Goal: Task Accomplishment & Management: Use online tool/utility

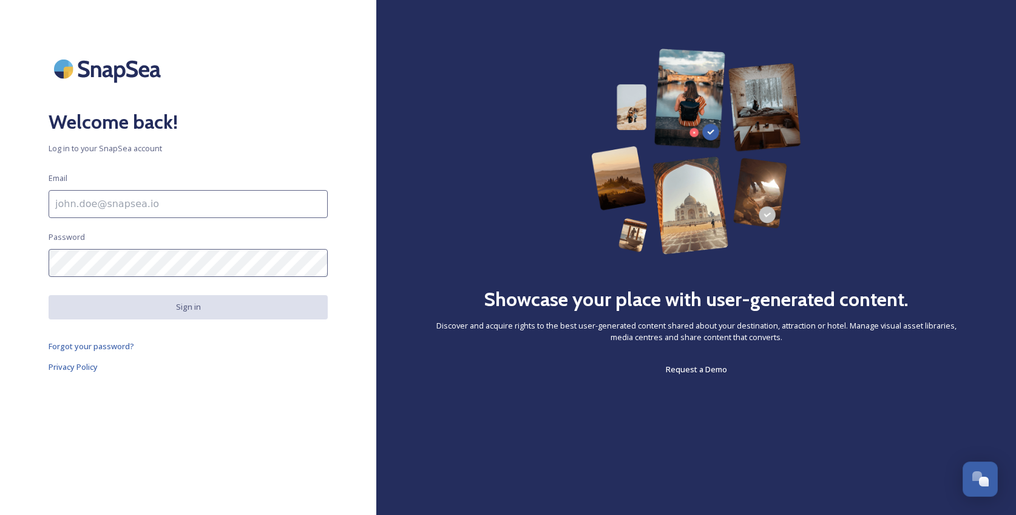
type input "[PERSON_NAME][EMAIL_ADDRESS][DOMAIN_NAME]"
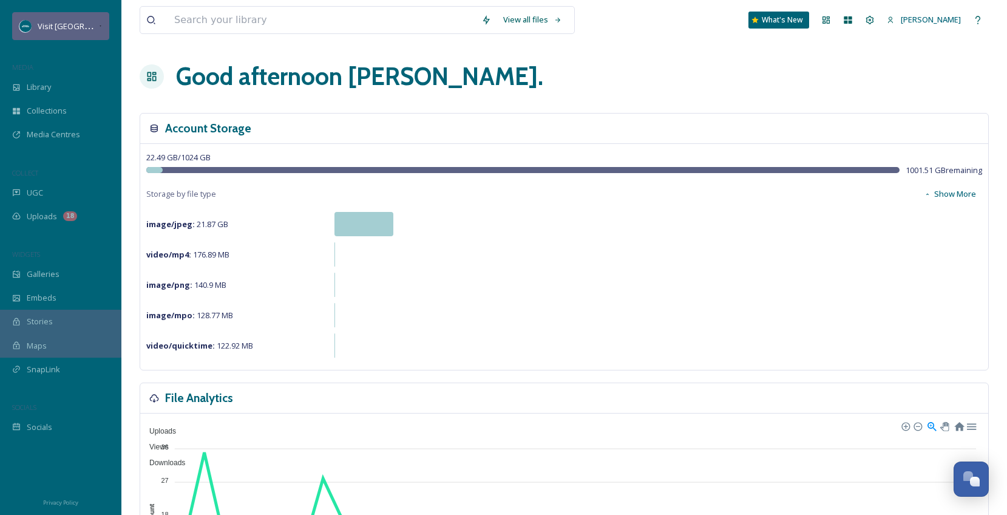
click at [42, 30] on span "Visit [GEOGRAPHIC_DATA][US_STATE]" at bounding box center [105, 26] width 135 height 12
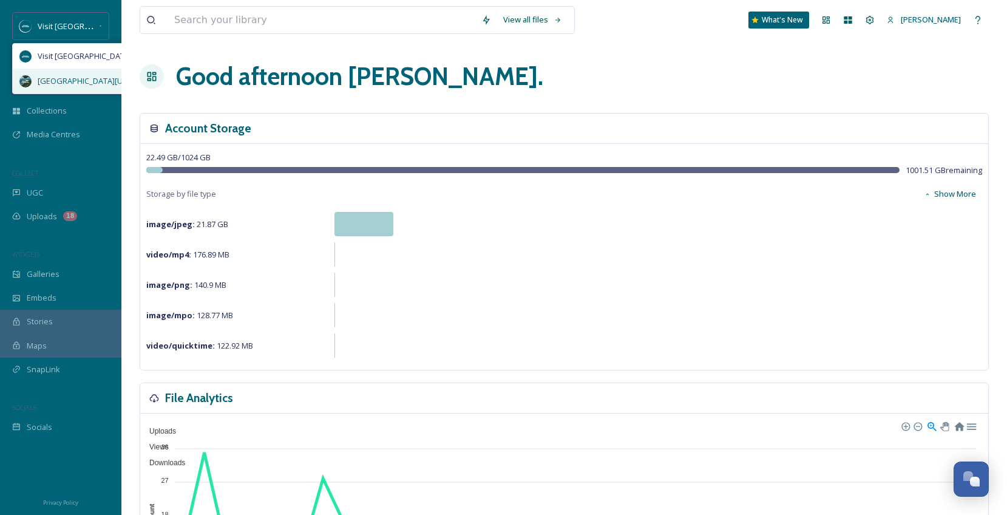
click at [75, 86] on span "[GEOGRAPHIC_DATA][US_STATE]" at bounding box center [97, 81] width 118 height 12
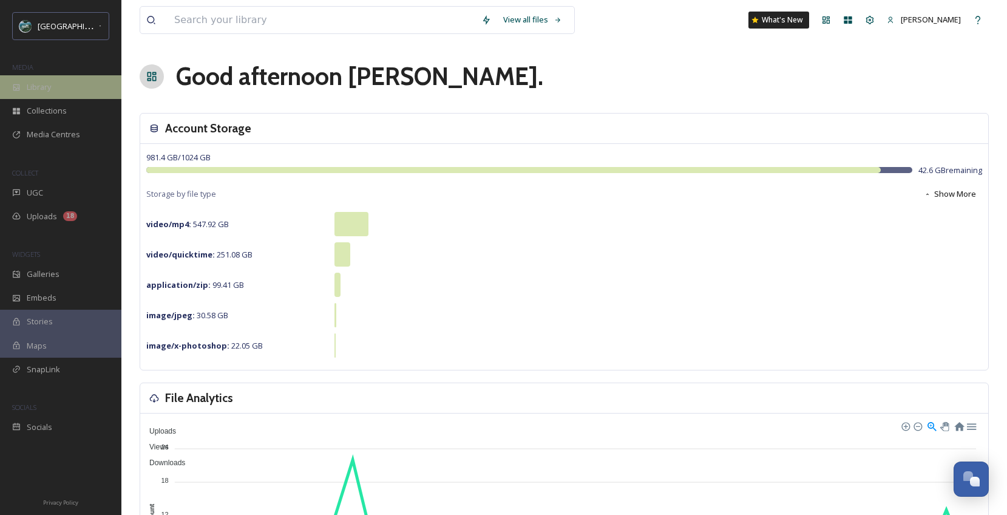
click at [49, 94] on div "Library" at bounding box center [60, 87] width 121 height 24
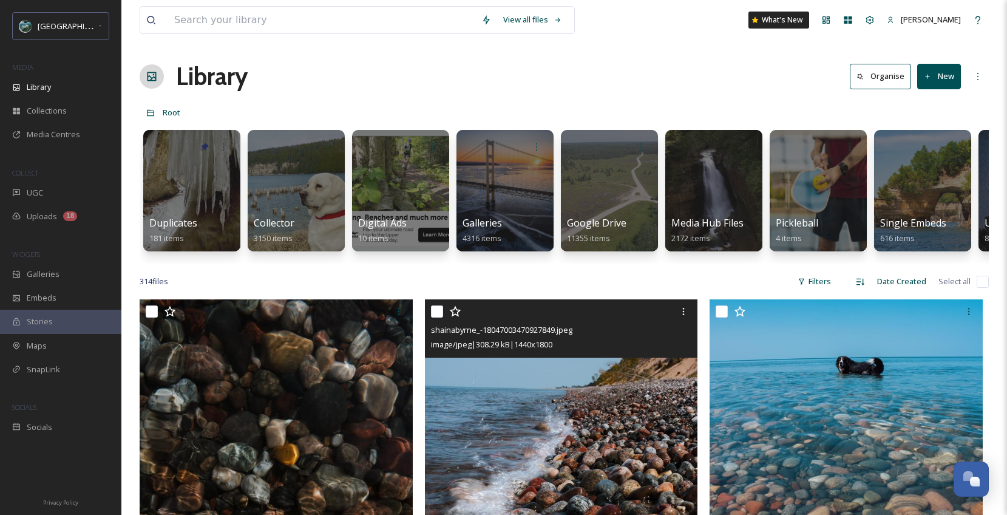
click at [496, 376] on img at bounding box center [561, 470] width 273 height 342
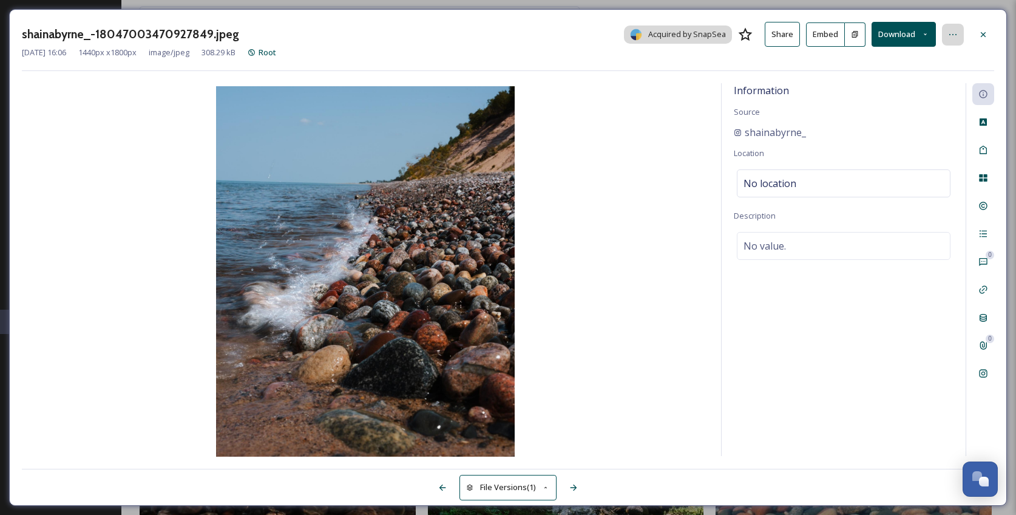
click at [951, 34] on icon at bounding box center [953, 35] width 10 height 10
click at [950, 34] on icon at bounding box center [953, 35] width 10 height 10
click at [780, 32] on button "Share" at bounding box center [782, 34] width 35 height 25
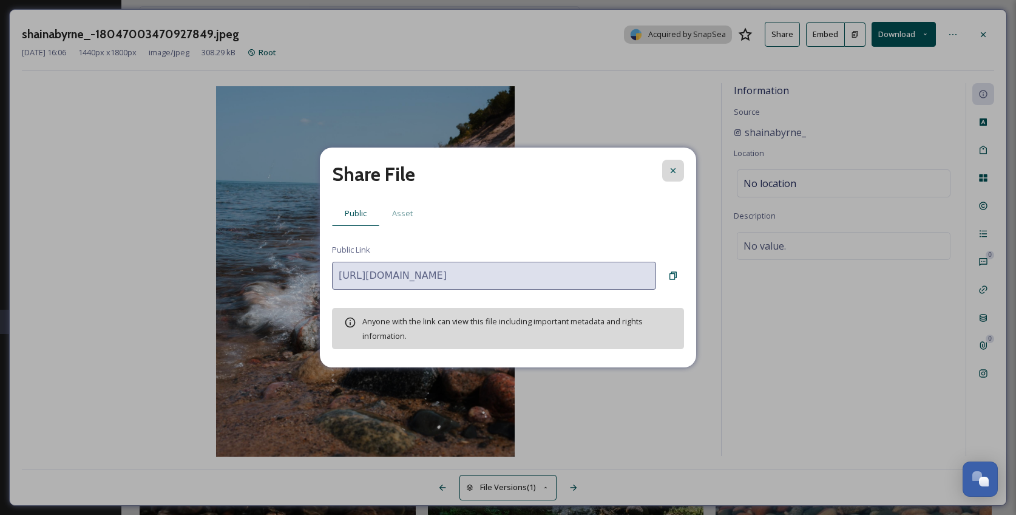
click at [674, 172] on icon at bounding box center [673, 170] width 5 height 5
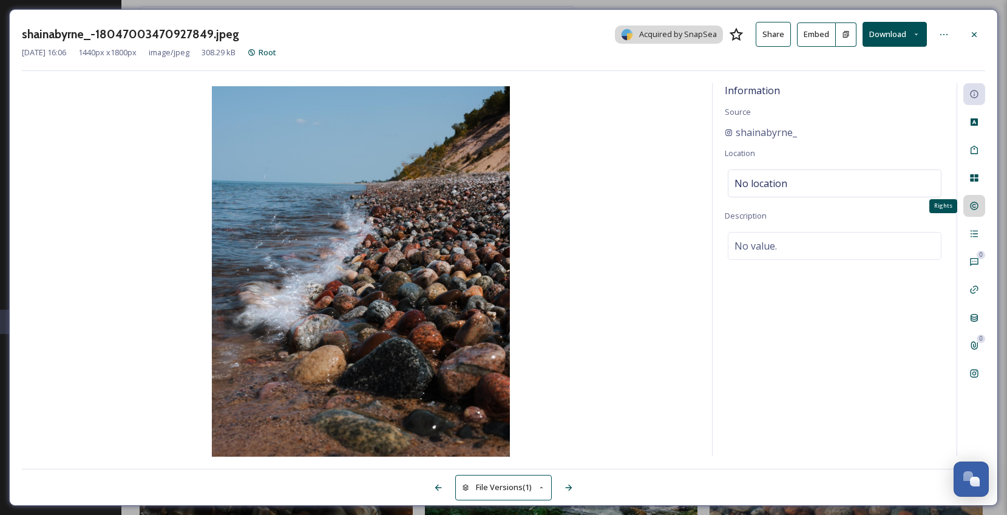
scroll to position [50, 0]
click at [943, 35] on icon at bounding box center [944, 35] width 10 height 10
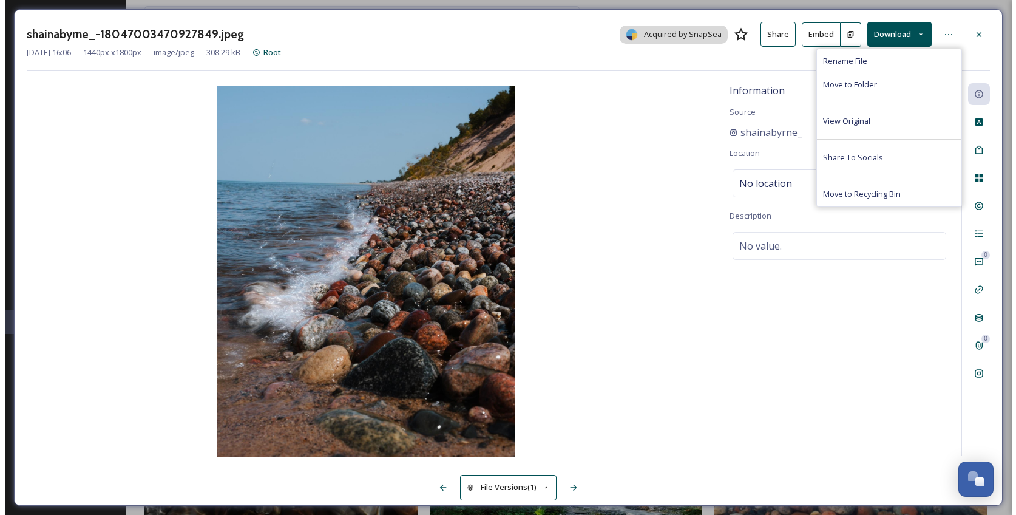
scroll to position [46, 0]
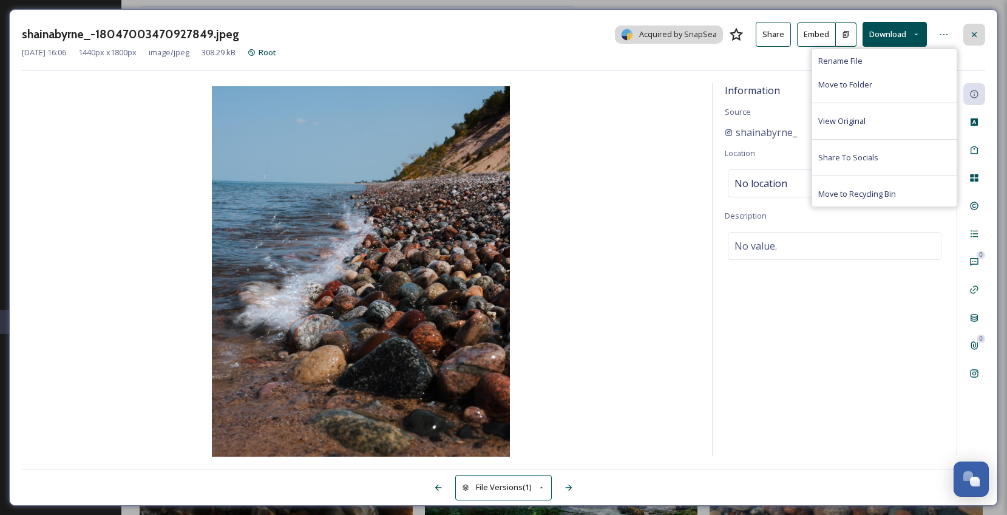
click at [974, 28] on div at bounding box center [974, 35] width 22 height 22
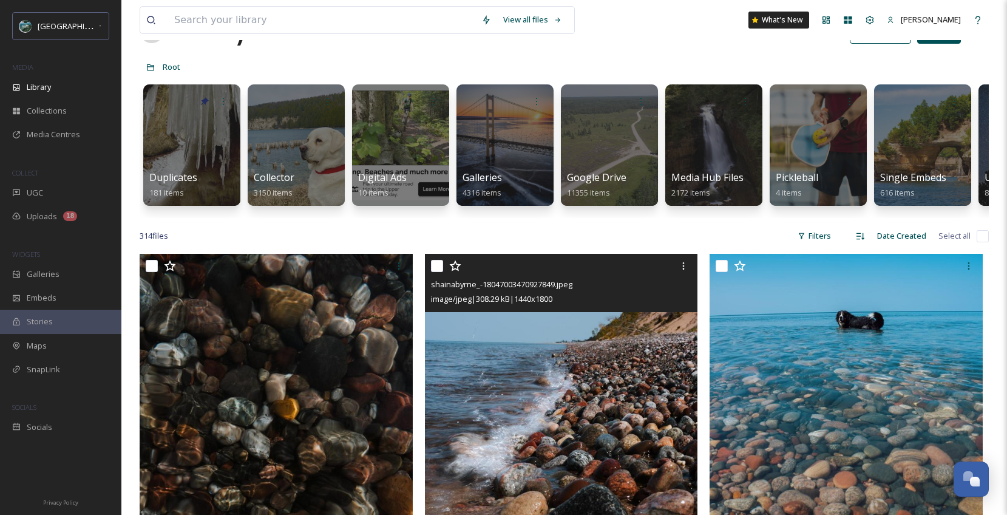
click at [435, 272] on input "checkbox" at bounding box center [437, 266] width 12 height 12
checkbox input "true"
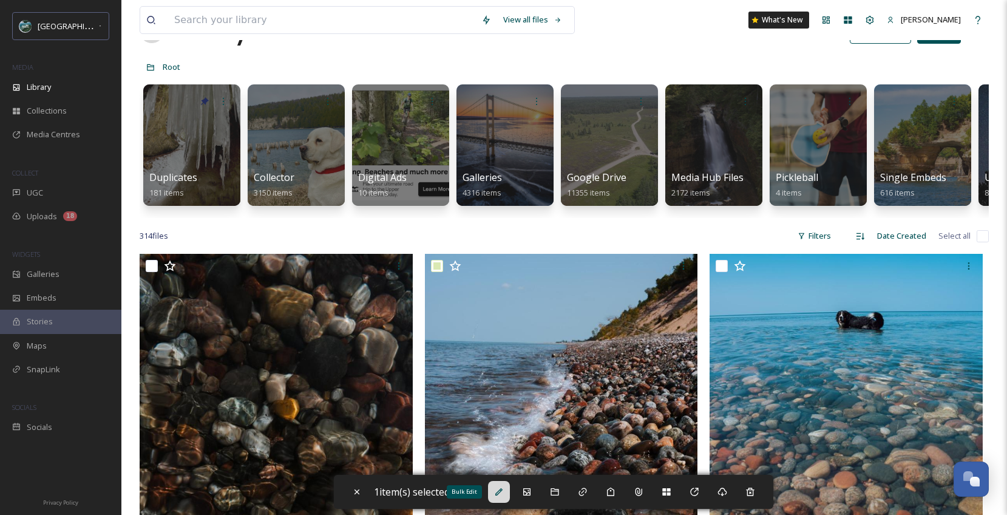
click at [500, 499] on div "Bulk Edit" at bounding box center [499, 492] width 22 height 22
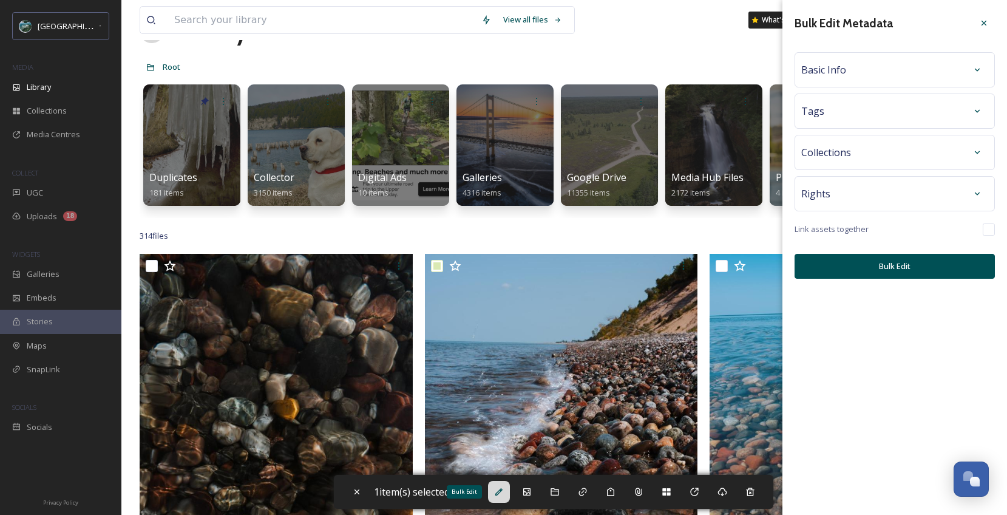
click at [500, 499] on div "Bulk Edit" at bounding box center [499, 492] width 22 height 22
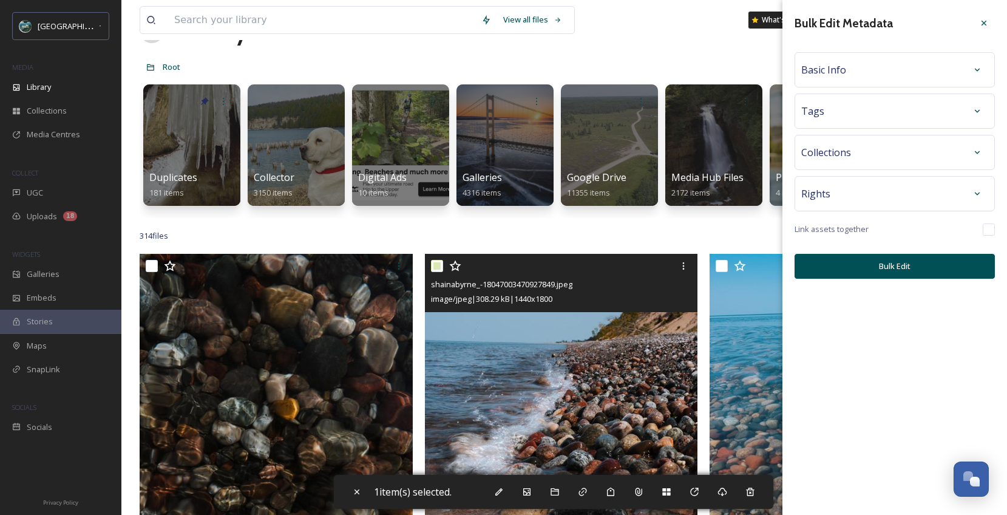
click at [617, 401] on img at bounding box center [561, 425] width 273 height 342
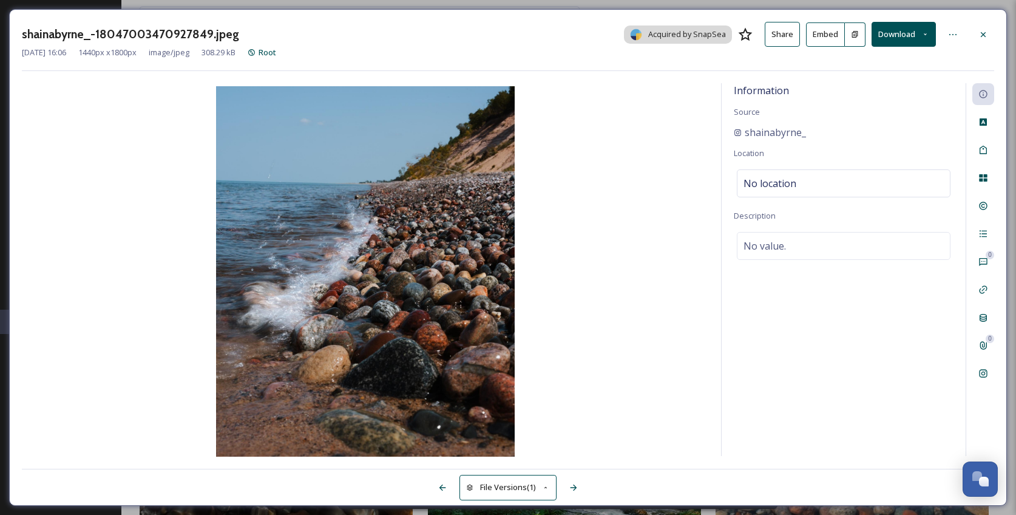
click at [859, 32] on icon at bounding box center [855, 34] width 8 height 8
click at [954, 33] on icon at bounding box center [953, 35] width 10 height 10
click at [556, 343] on img at bounding box center [365, 272] width 687 height 373
click at [461, 316] on img at bounding box center [365, 272] width 687 height 373
click at [983, 119] on icon at bounding box center [982, 121] width 7 height 7
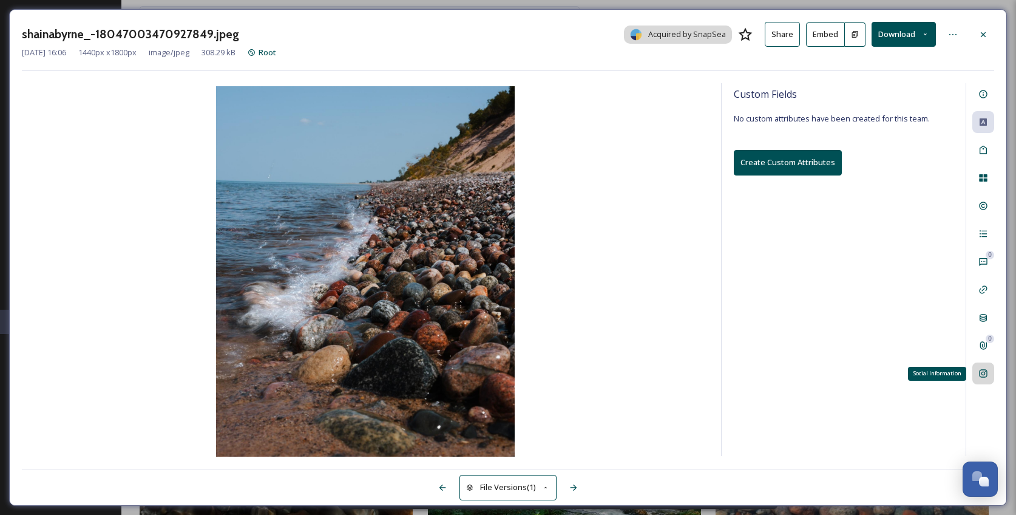
click at [981, 373] on icon at bounding box center [983, 373] width 10 height 10
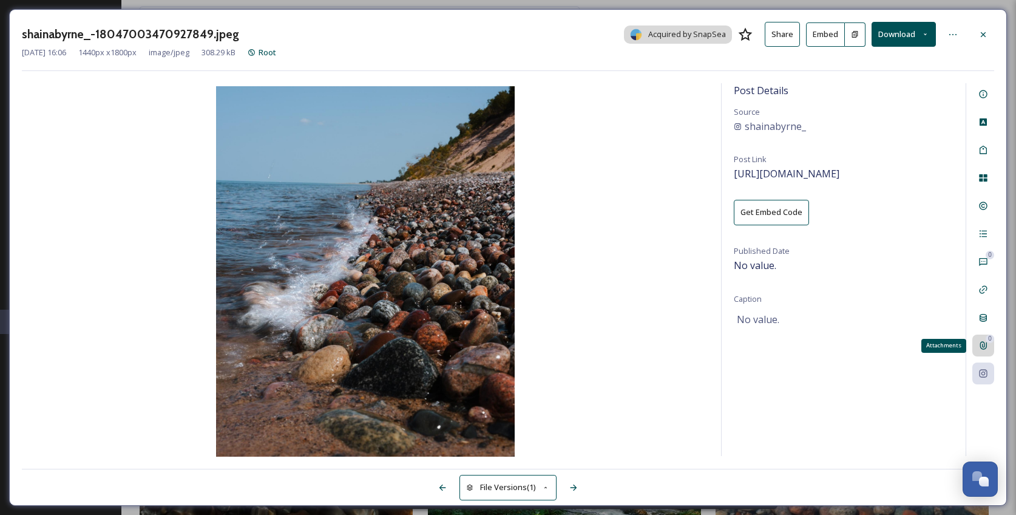
click at [980, 347] on icon at bounding box center [983, 345] width 10 height 10
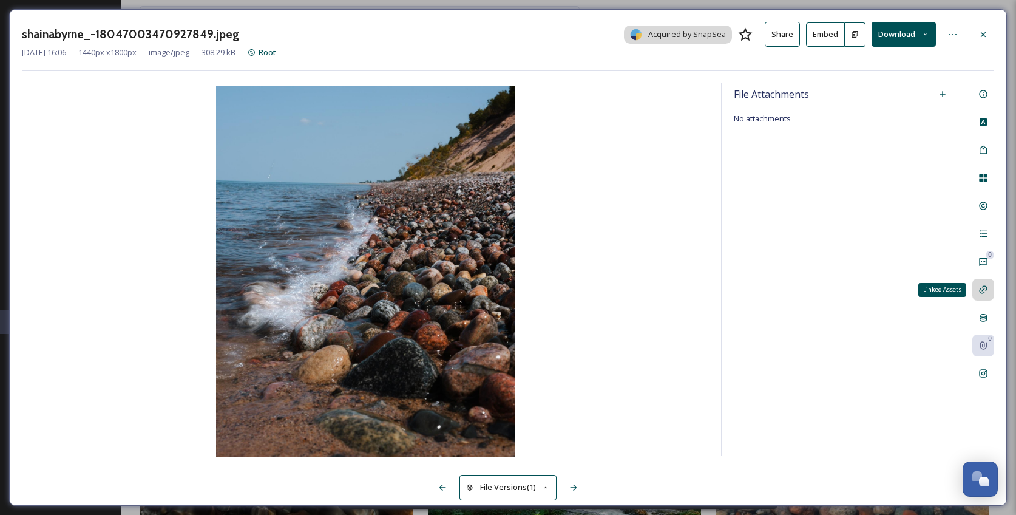
click at [978, 289] on icon at bounding box center [983, 290] width 10 height 10
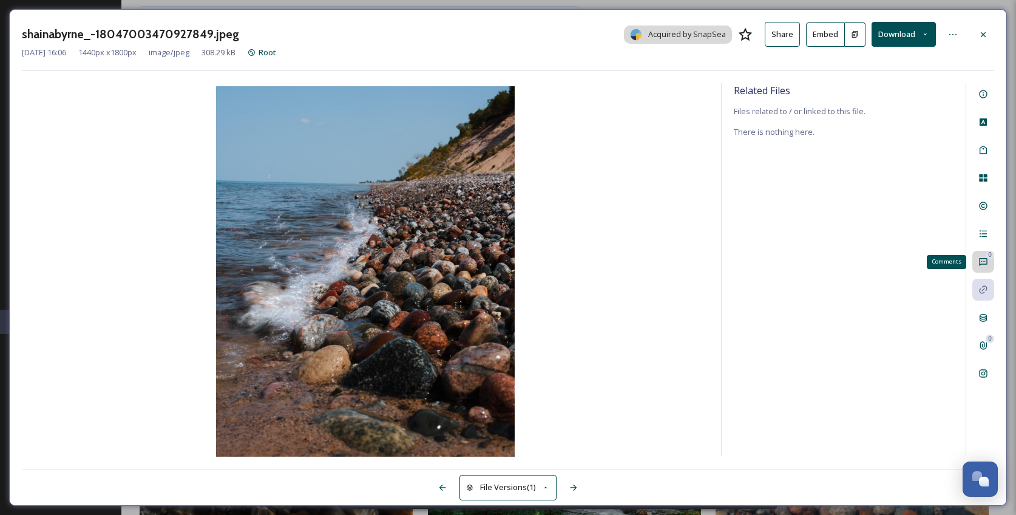
click at [981, 258] on icon at bounding box center [983, 262] width 8 height 8
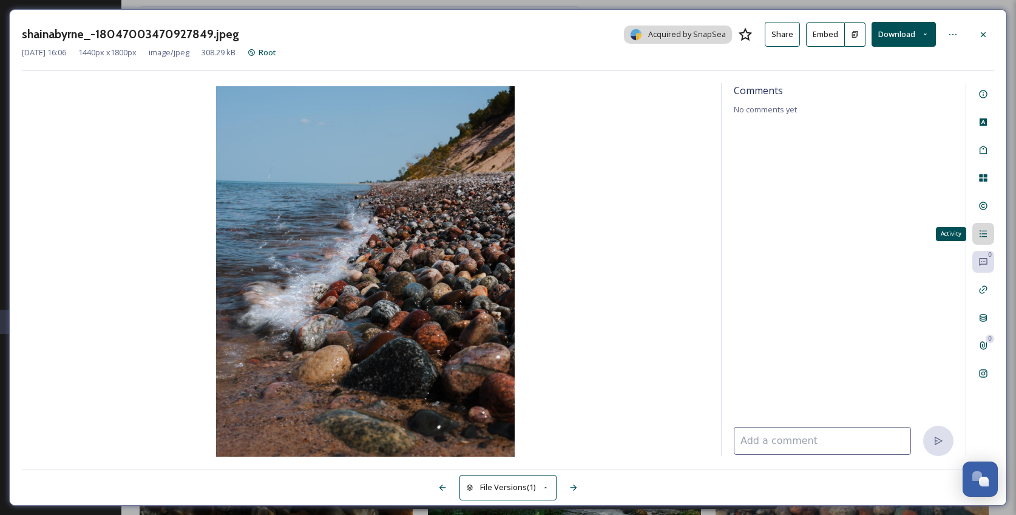
click at [985, 233] on icon at bounding box center [982, 234] width 7 height 7
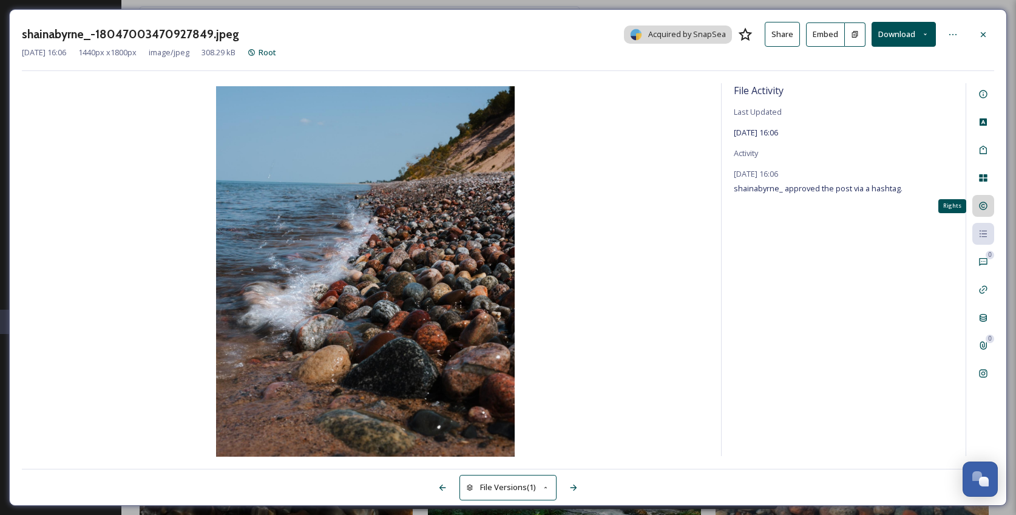
click at [985, 209] on icon at bounding box center [983, 206] width 10 height 10
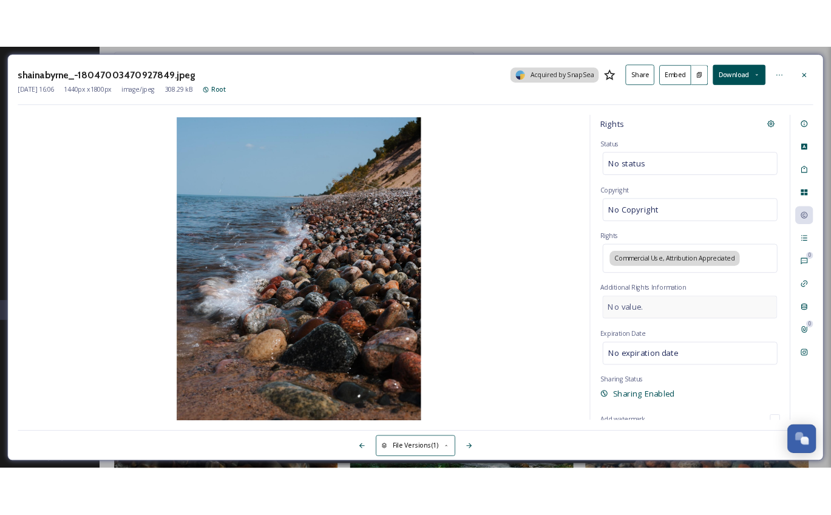
scroll to position [5, 0]
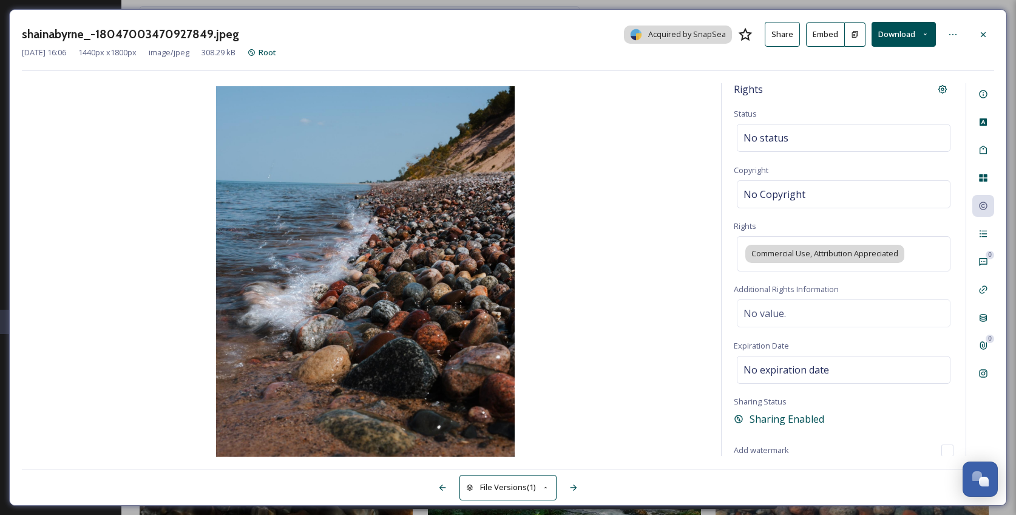
click at [510, 492] on button "File Versions (1)" at bounding box center [507, 487] width 97 height 25
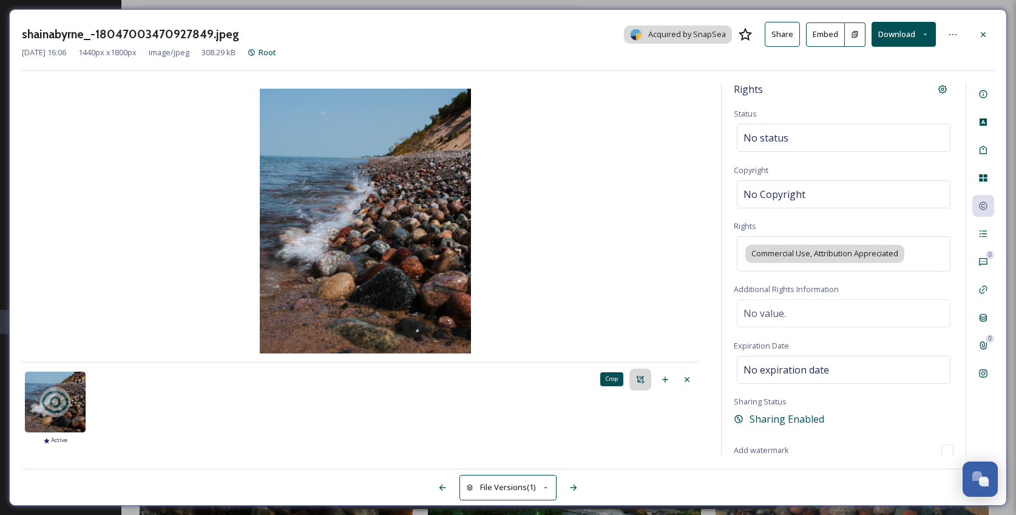
click at [639, 378] on icon at bounding box center [640, 379] width 10 height 10
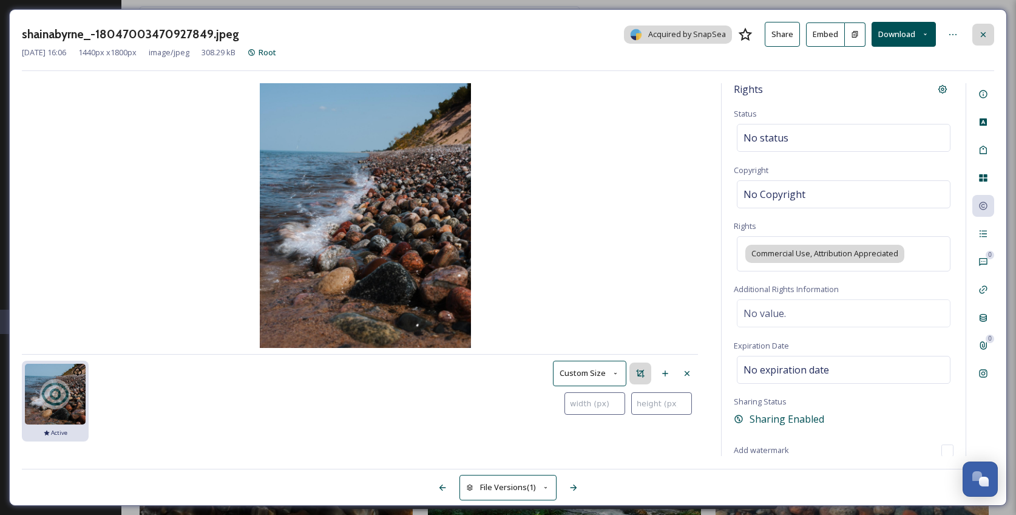
click at [990, 33] on div at bounding box center [983, 35] width 22 height 22
